Goal: Navigation & Orientation: Find specific page/section

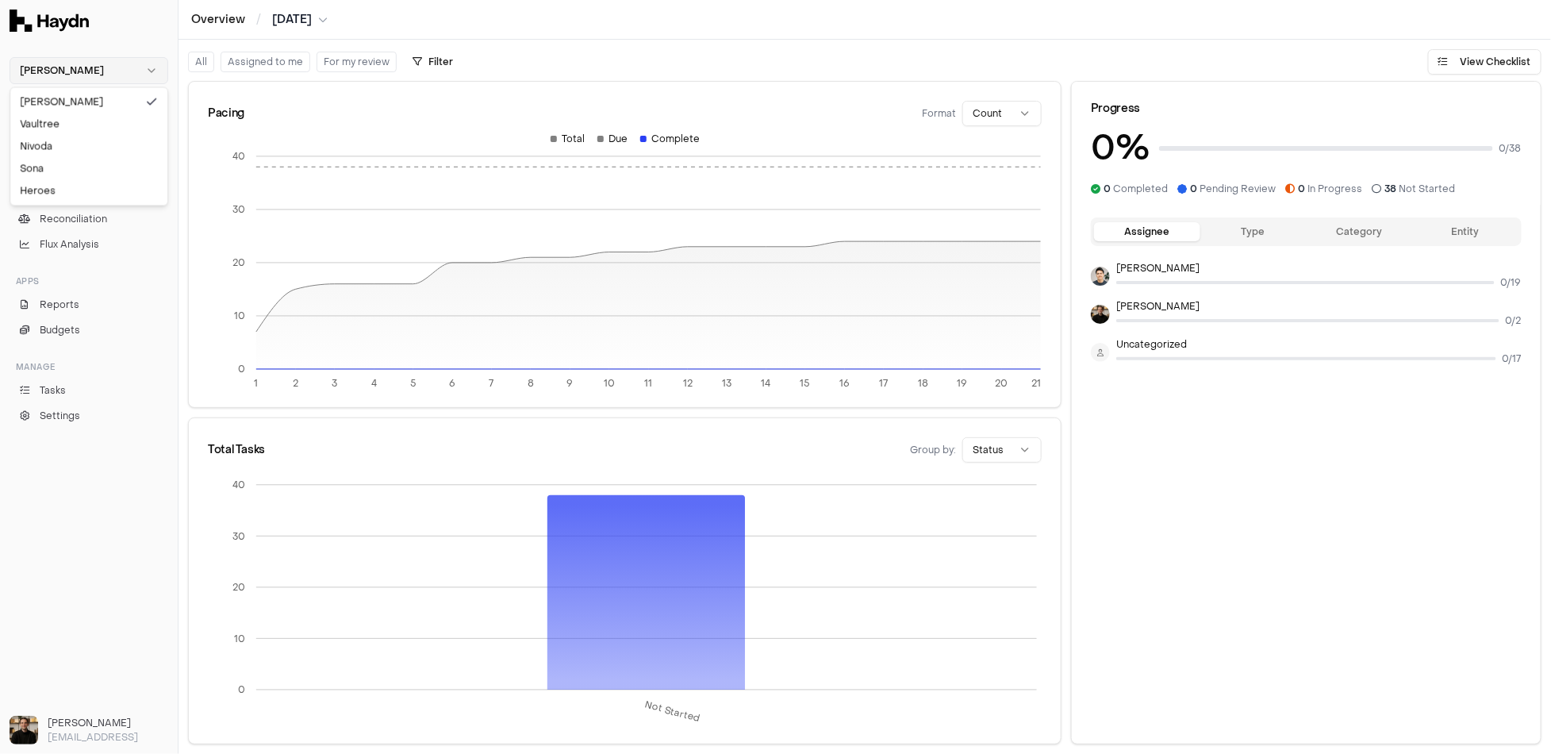
click at [91, 60] on html "Haydn Inbox 2 Close Overview Checklist Reconciliation Flux Analysis Apps Report…" at bounding box center [775, 377] width 1551 height 754
click at [88, 67] on html "Haydn Inbox 2 Close Overview Checklist Reconciliation Flux Analysis Apps Report…" at bounding box center [775, 377] width 1551 height 754
click at [85, 69] on html "Haydn Inbox 2 Close Overview Checklist Reconciliation Flux Analysis Apps Report…" at bounding box center [775, 377] width 1551 height 754
click at [61, 148] on div "Nivoda" at bounding box center [88, 146] width 151 height 22
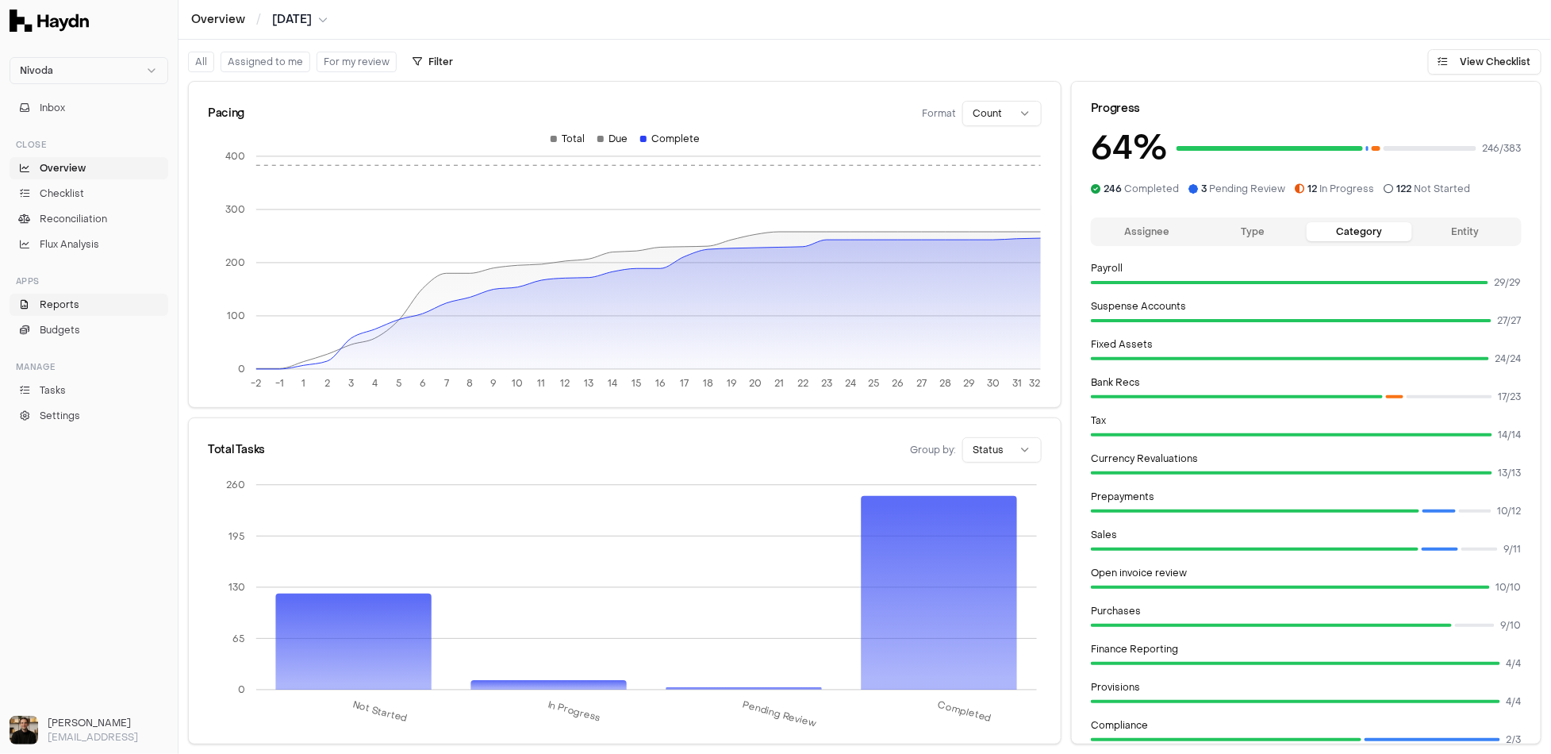
click at [80, 308] on link "Reports" at bounding box center [89, 305] width 159 height 22
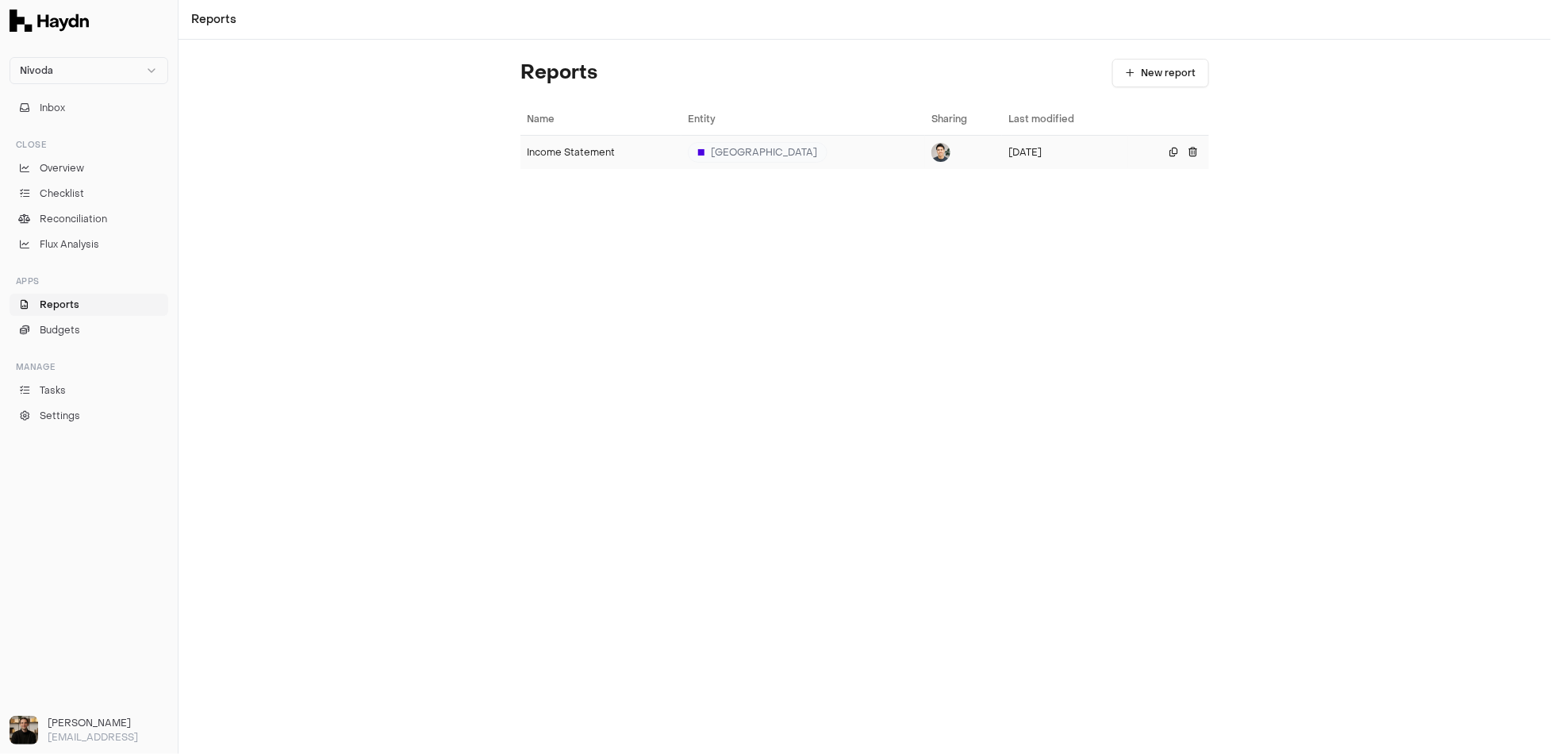
click at [557, 141] on td "Income Statement" at bounding box center [600, 152] width 161 height 34
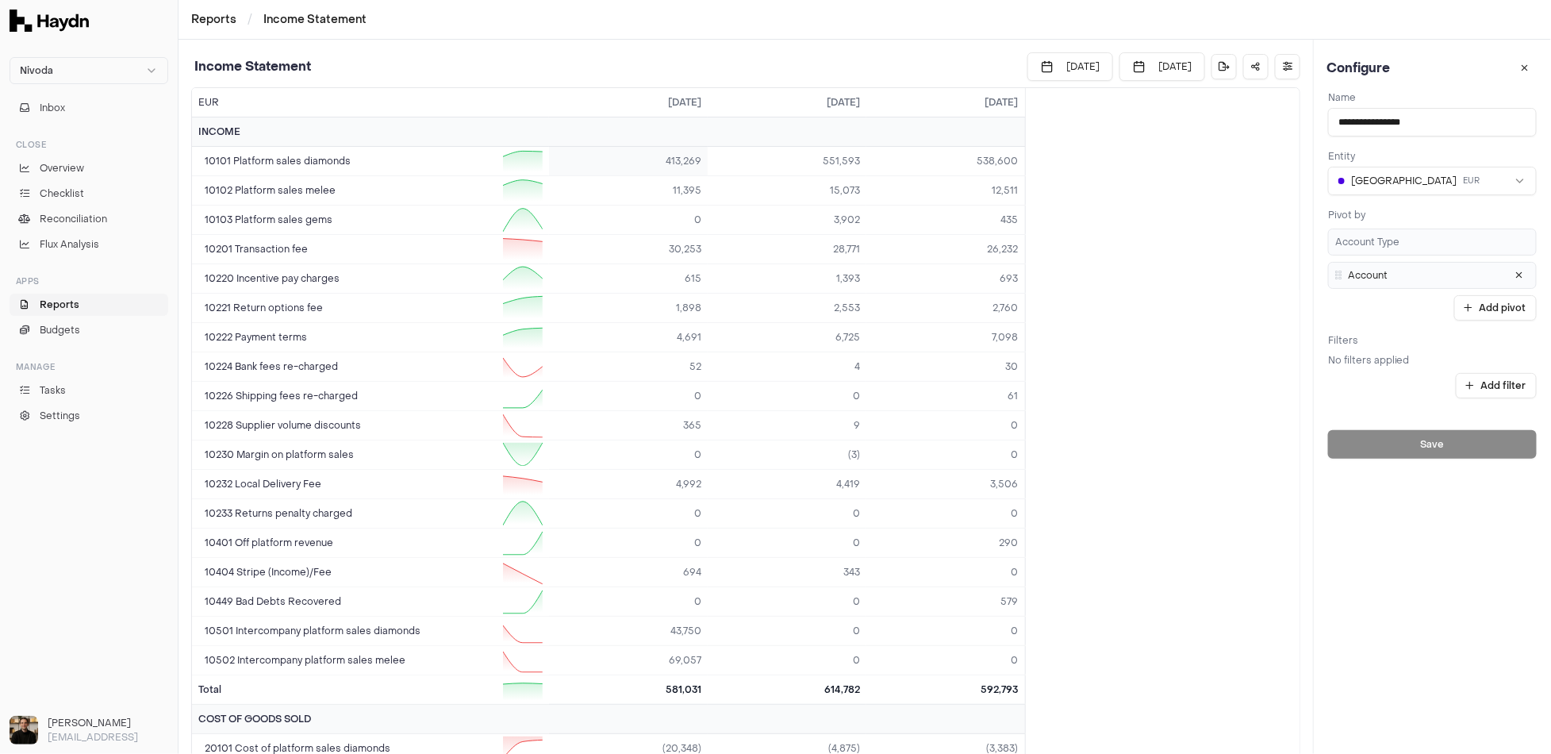
click at [661, 163] on td "413,269" at bounding box center [628, 161] width 159 height 29
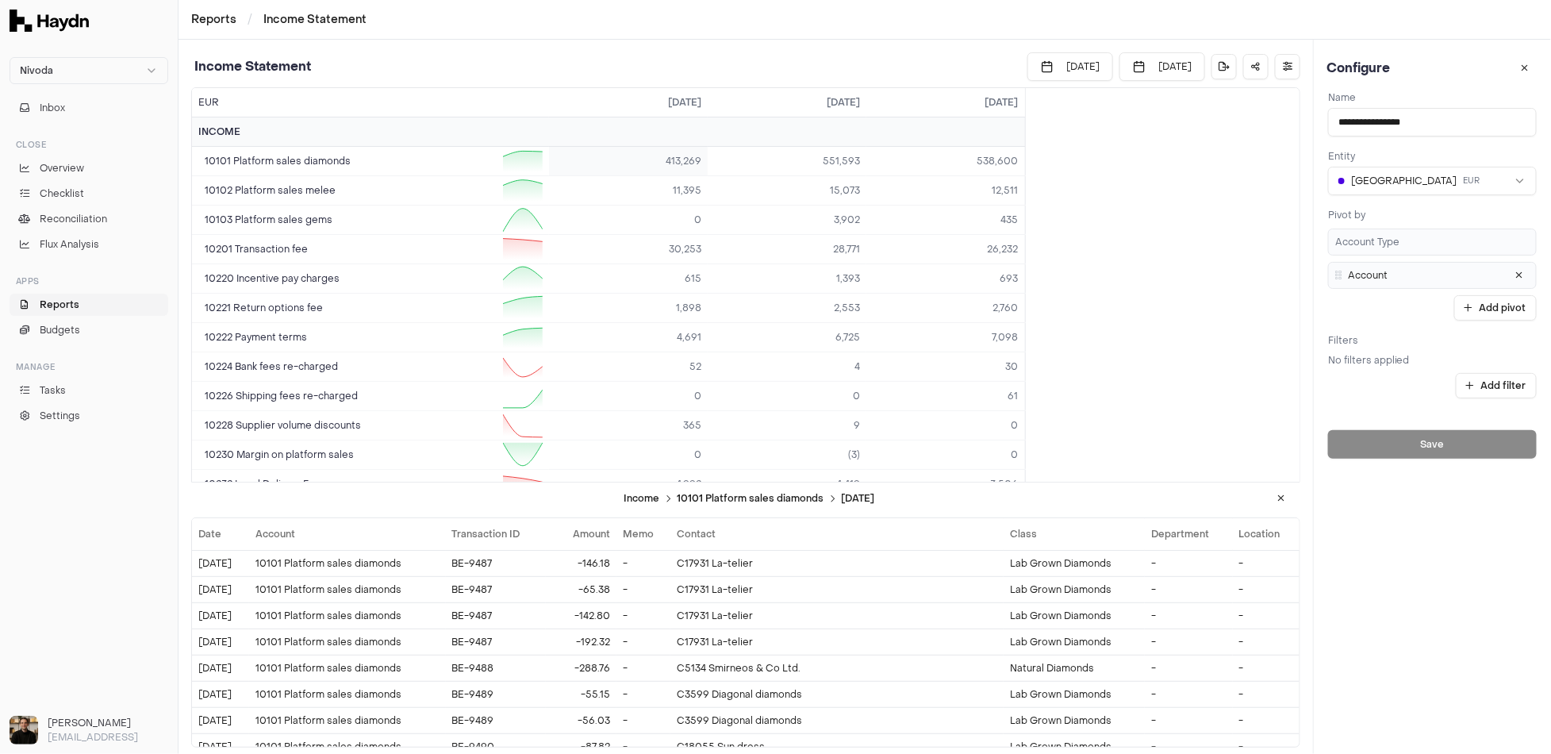
click at [657, 163] on td "413,269" at bounding box center [628, 161] width 159 height 29
click at [1415, 172] on html "Nivoda Inbox Close Overview Checklist Reconciliation Flux Analysis Apps Reports…" at bounding box center [775, 377] width 1551 height 754
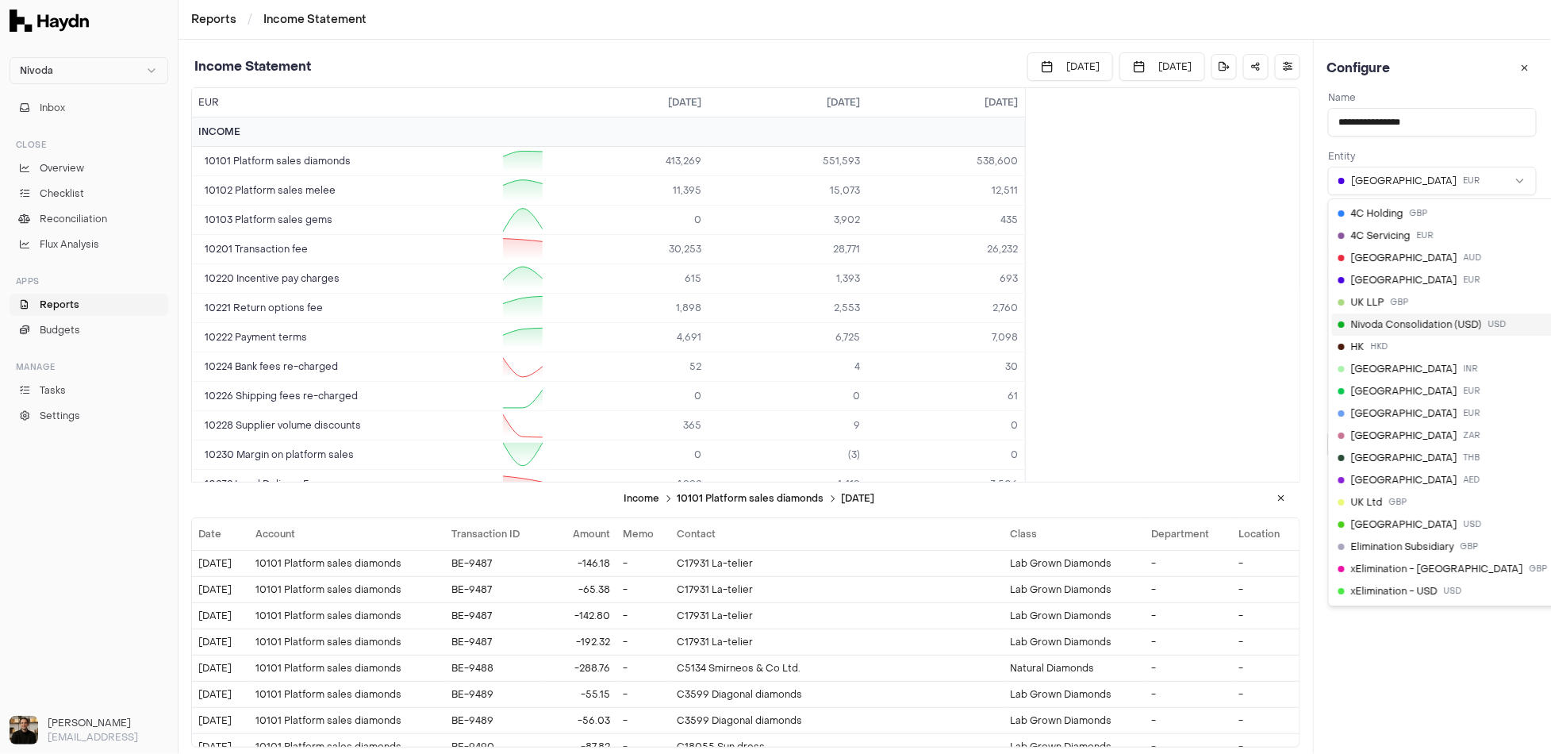
select select "**"
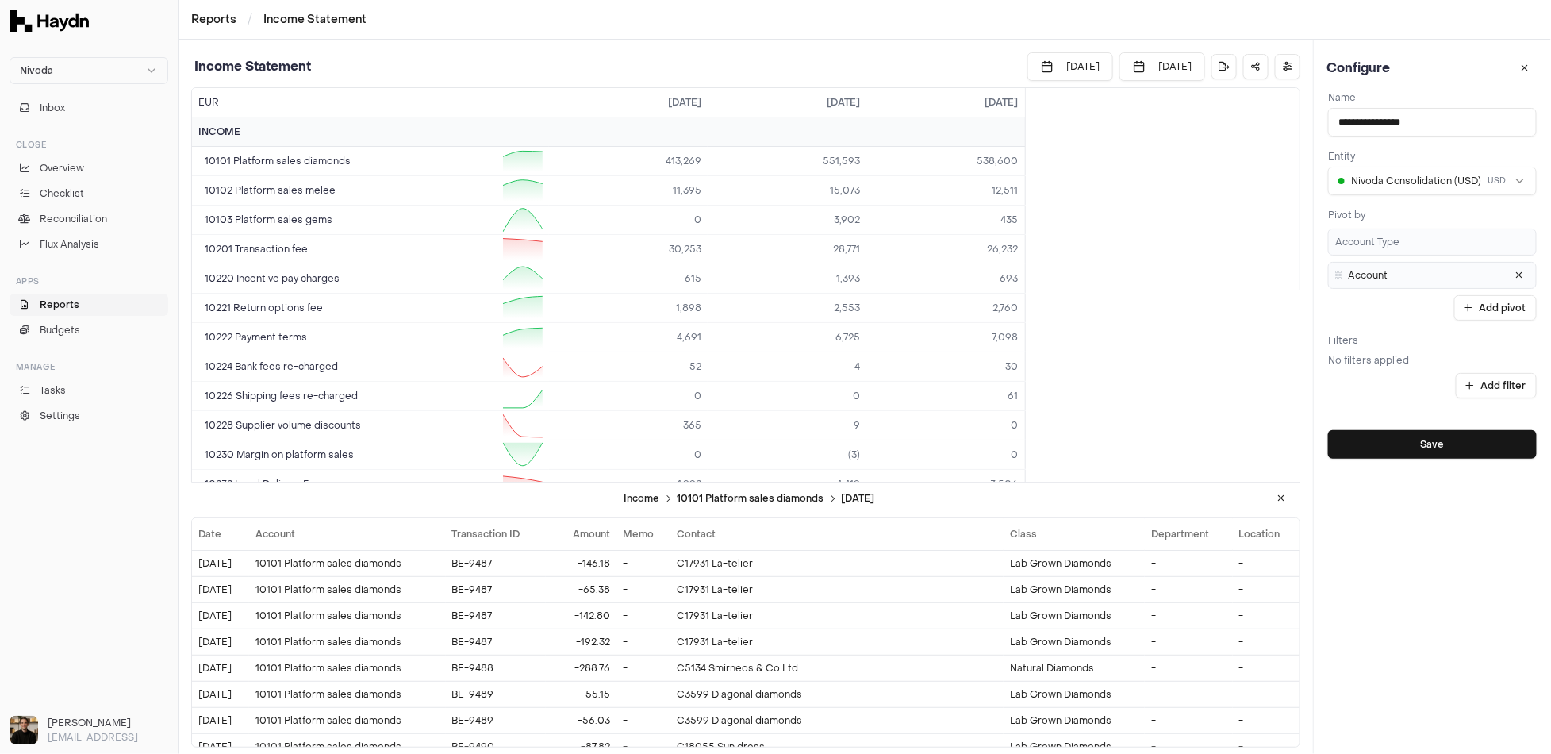
click at [1409, 187] on html "Nivoda Inbox Close Overview Checklist Reconciliation Flux Analysis Apps Reports…" at bounding box center [775, 377] width 1551 height 754
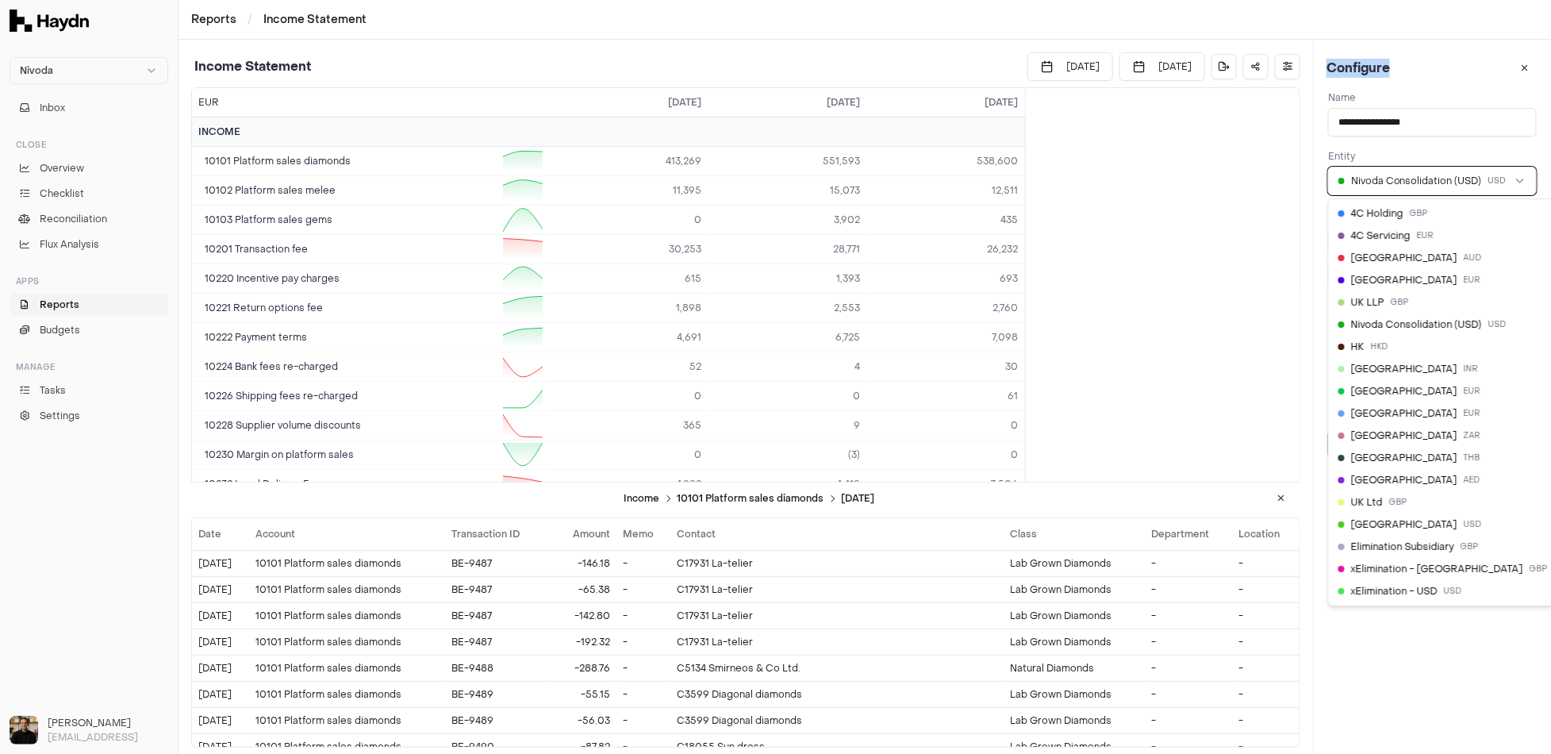
click at [1409, 187] on html "Nivoda Inbox Close Overview Checklist Reconciliation Flux Analysis Apps Reports…" at bounding box center [775, 377] width 1551 height 754
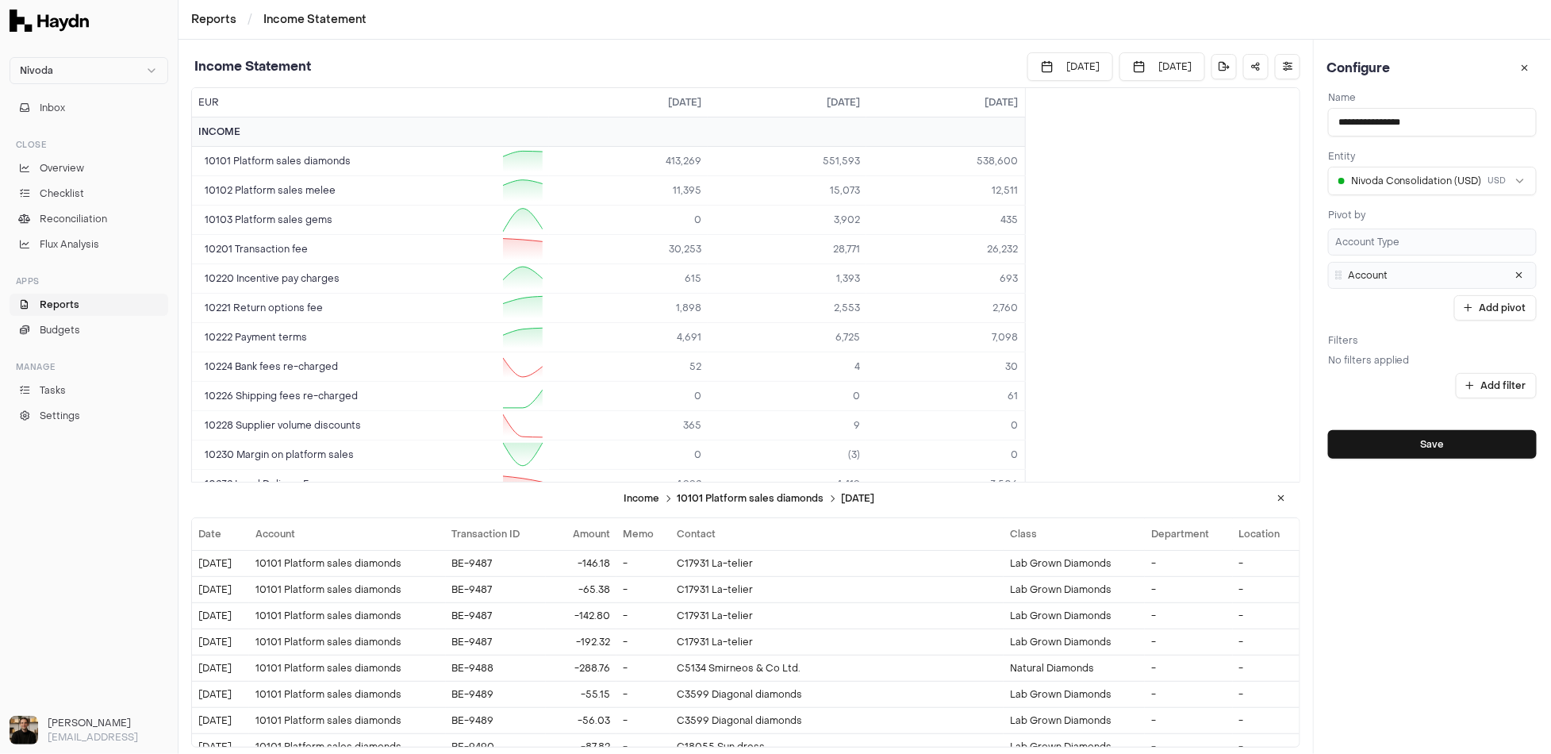
click at [1426, 155] on div "**********" at bounding box center [1432, 172] width 209 height 46
click at [1528, 60] on button at bounding box center [1525, 68] width 26 height 25
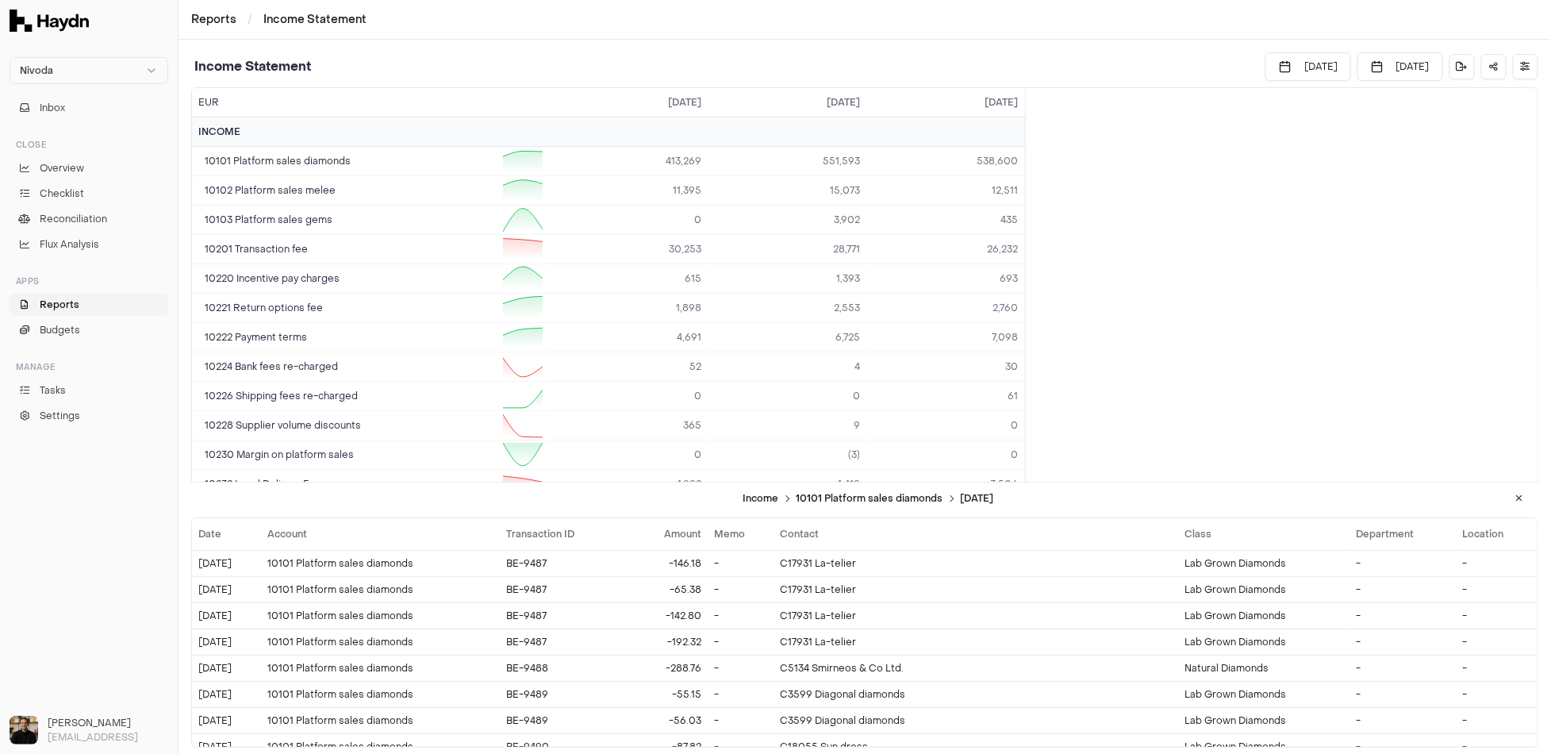
click at [1522, 501] on icon at bounding box center [1519, 498] width 7 height 10
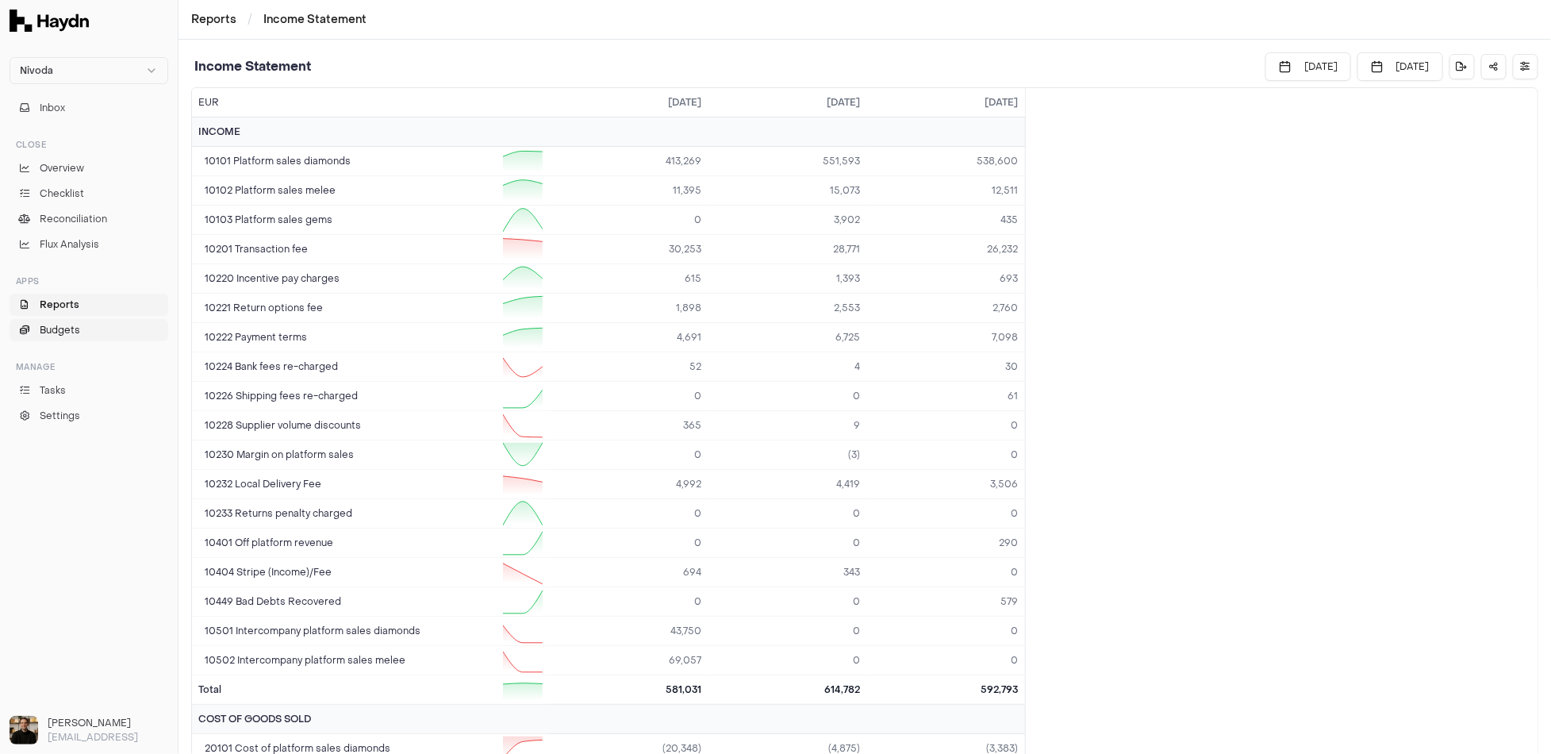
click at [45, 328] on span "Budgets" at bounding box center [60, 330] width 40 height 14
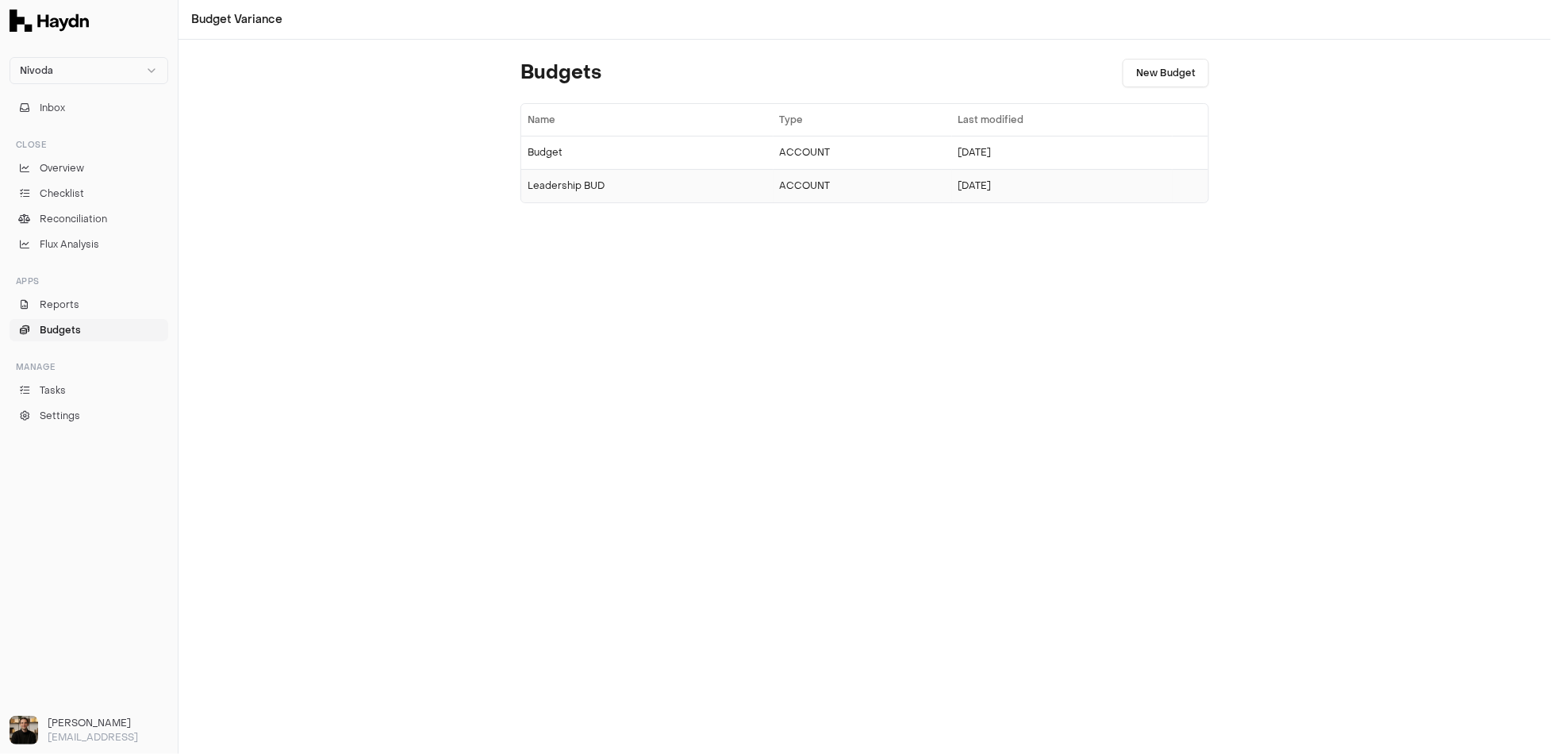
click at [582, 190] on div "Leadership BUD" at bounding box center [648, 185] width 240 height 13
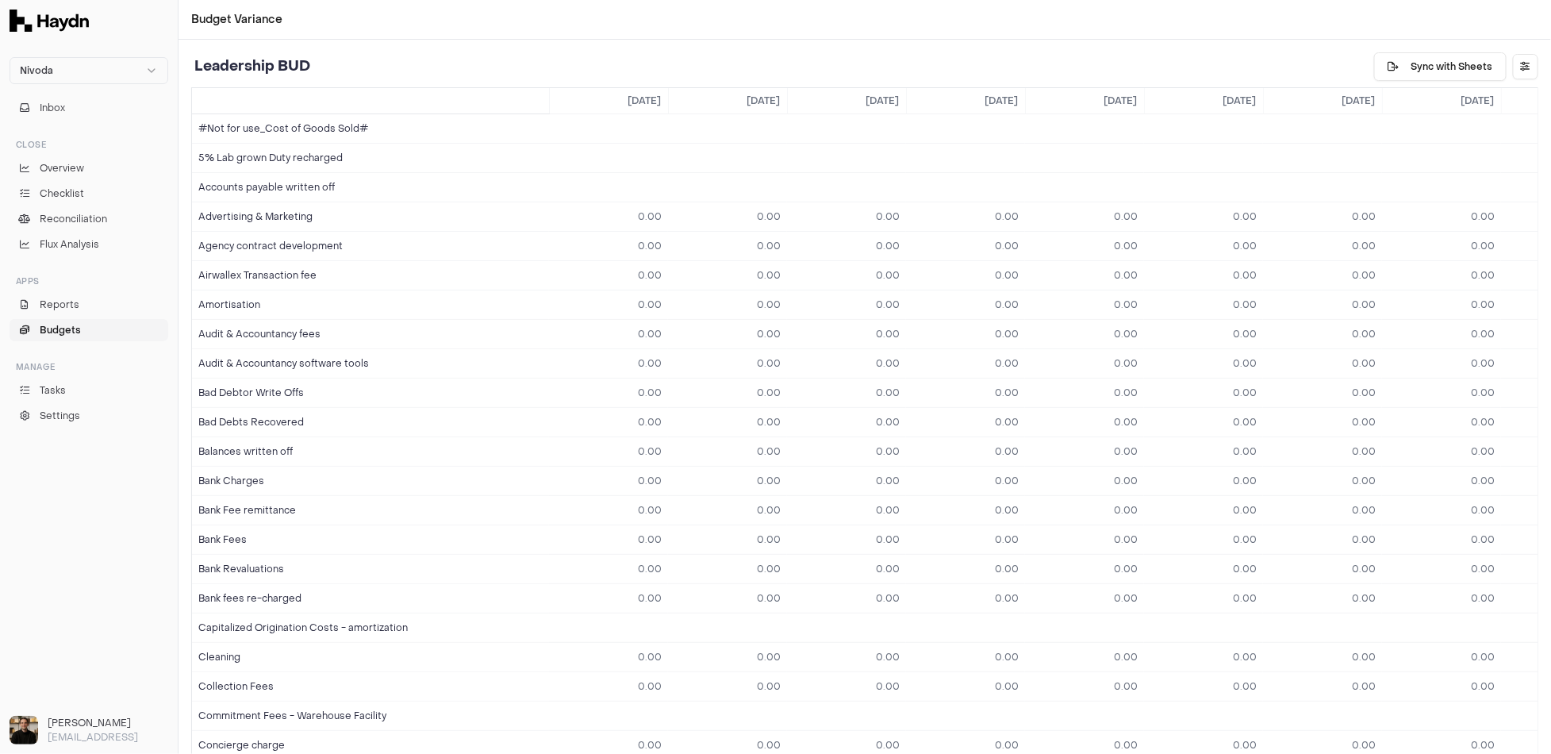
click at [83, 330] on link "Budgets" at bounding box center [89, 330] width 159 height 22
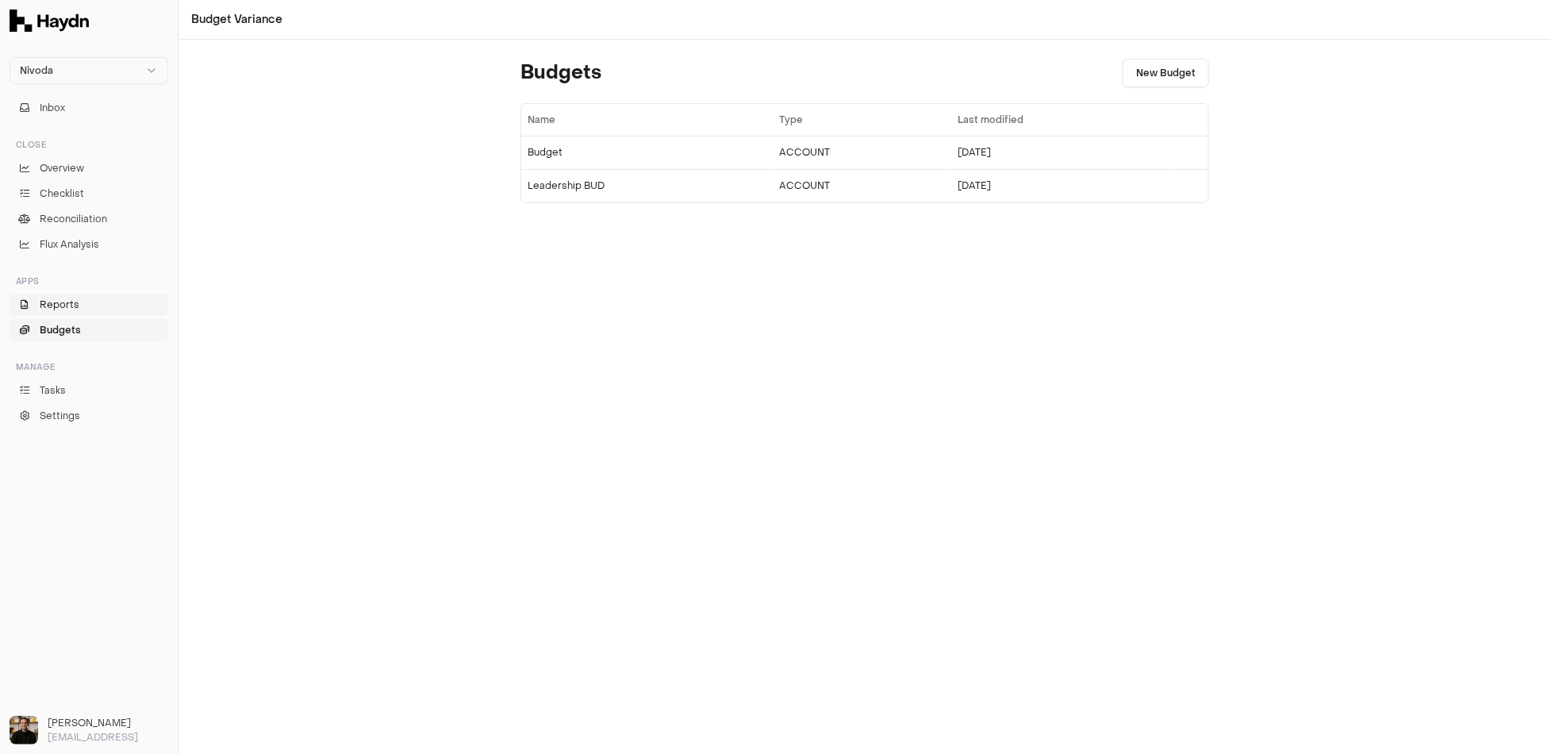
click at [68, 309] on span "Reports" at bounding box center [60, 305] width 40 height 14
click at [55, 245] on span "Flux Analysis" at bounding box center [70, 244] width 60 height 14
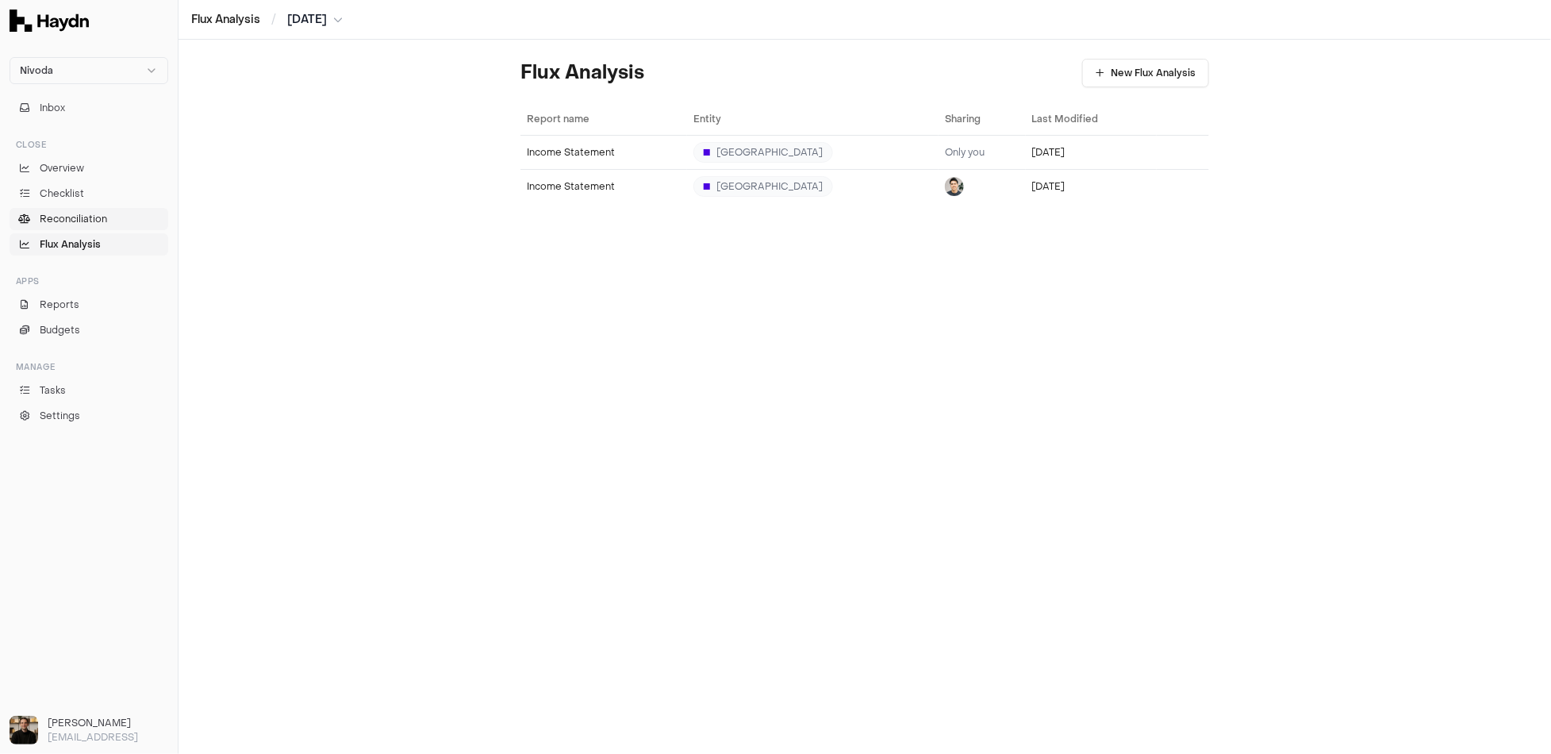
click at [46, 219] on span "Reconciliation" at bounding box center [73, 219] width 67 height 14
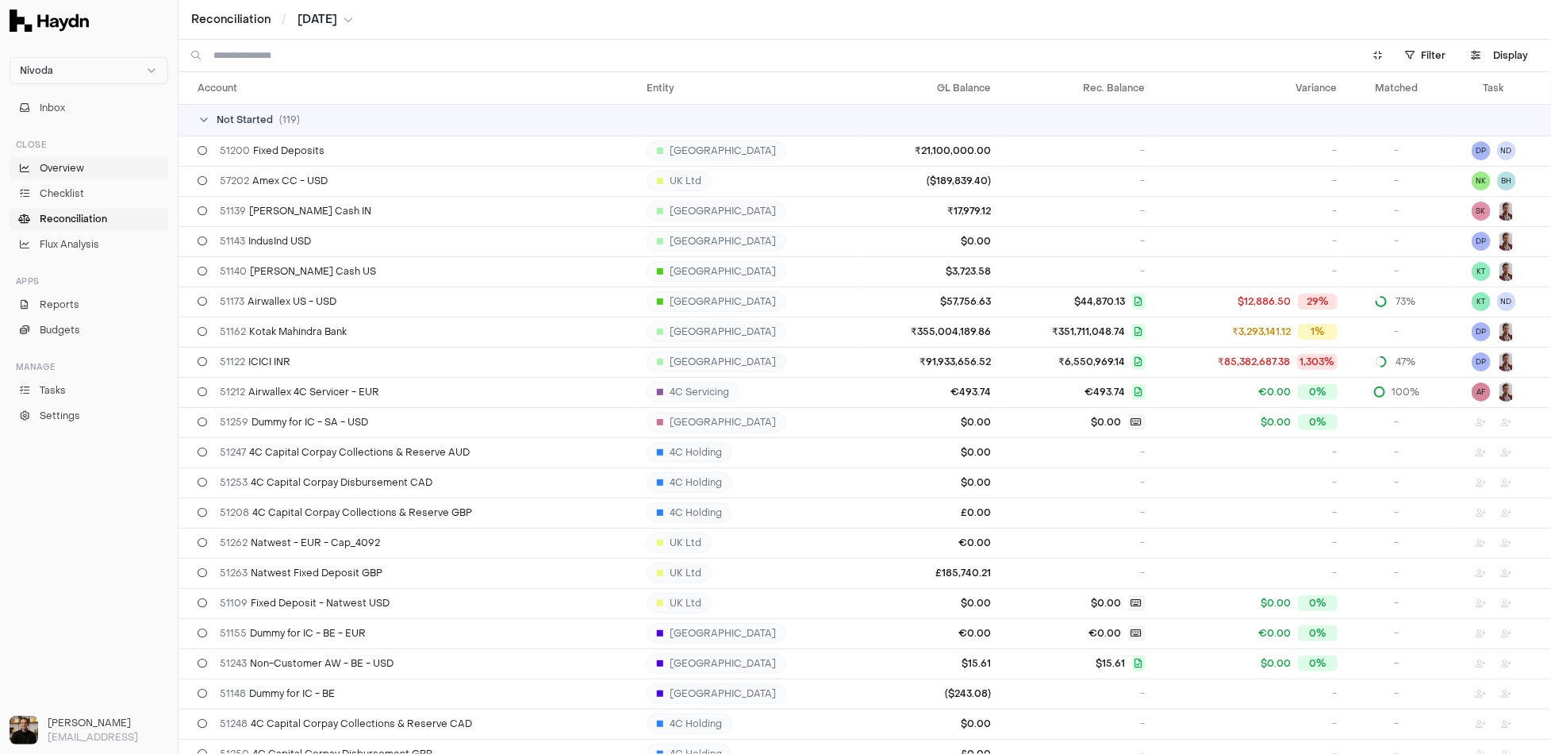
click at [37, 164] on link "Overview" at bounding box center [89, 168] width 159 height 22
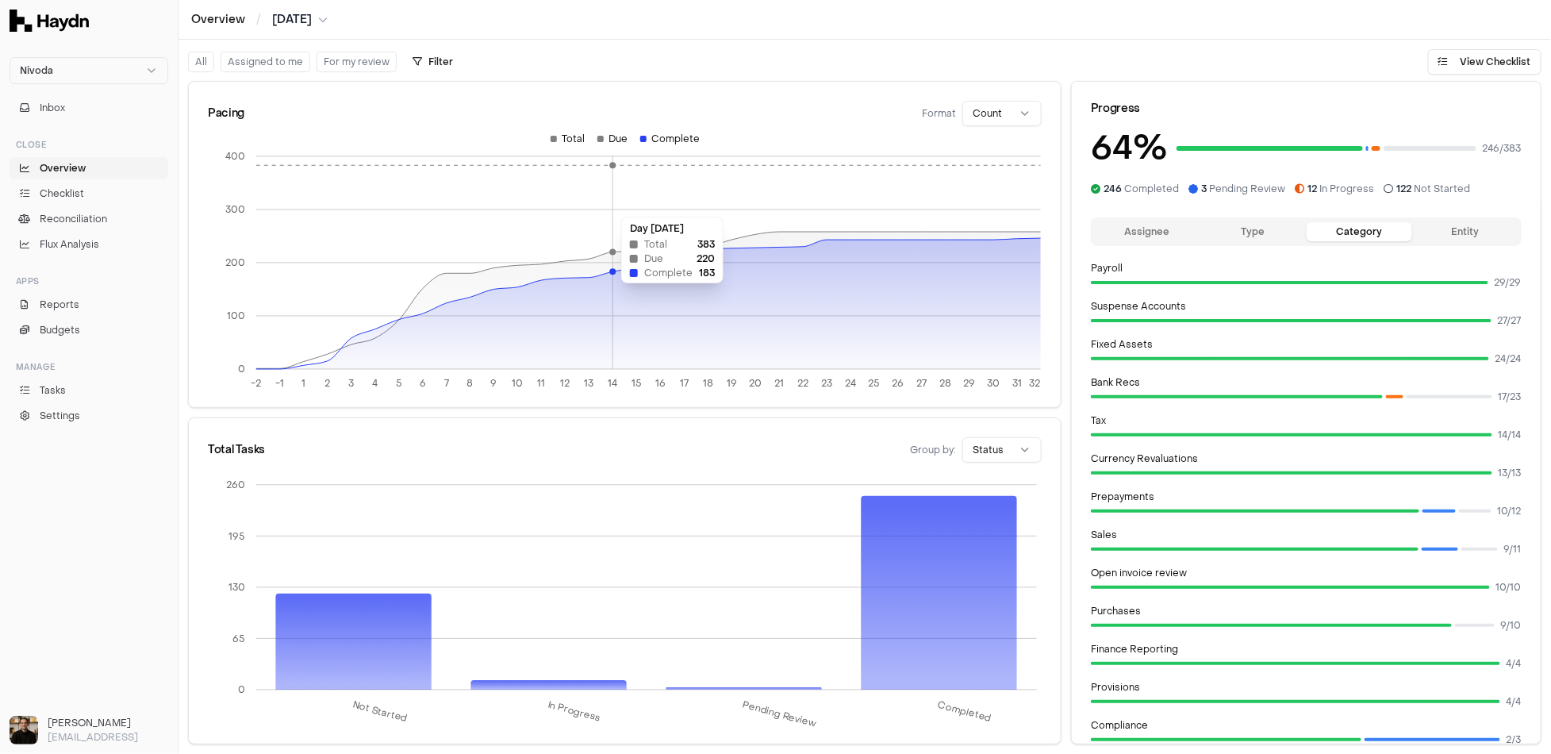
drag, startPoint x: 712, startPoint y: 207, endPoint x: 618, endPoint y: 209, distance: 93.6
click at [618, 209] on icon "-2 -1 1 2 3 4 5 6 7 8 9 10 11 12 13 14 15 16 17 18 19 20 21 22 23 24 25 26 27 2…" at bounding box center [625, 266] width 834 height 268
